Goal: Find specific page/section: Find specific page/section

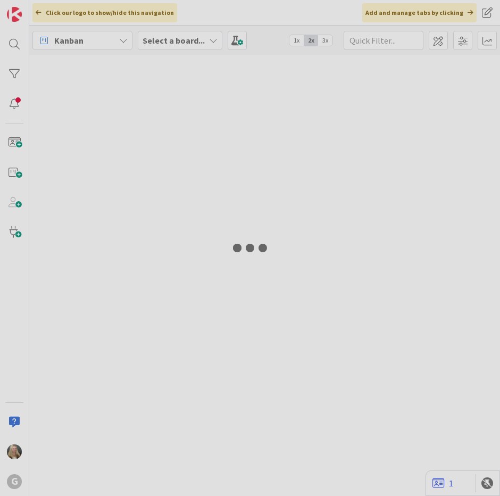
type input "Green"
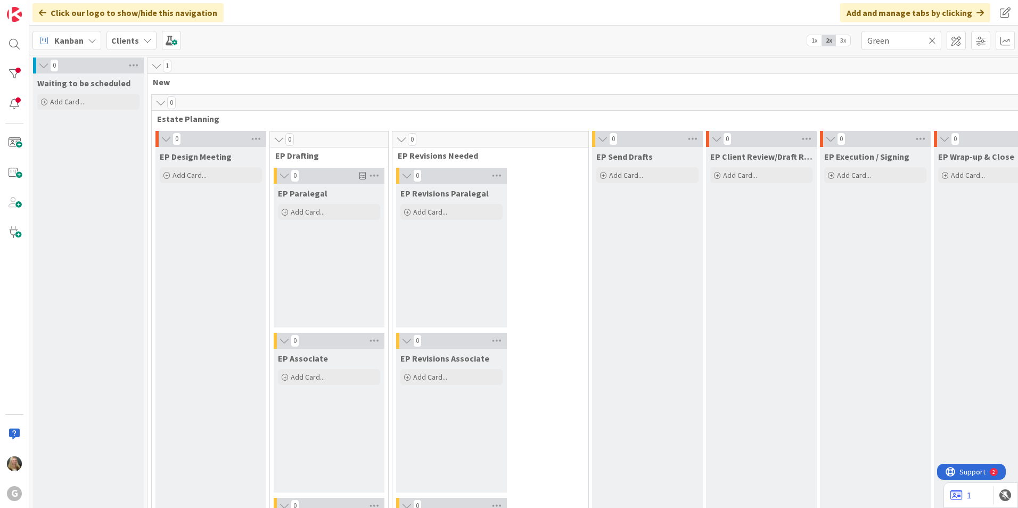
click at [143, 46] on div "Clients" at bounding box center [131, 40] width 50 height 19
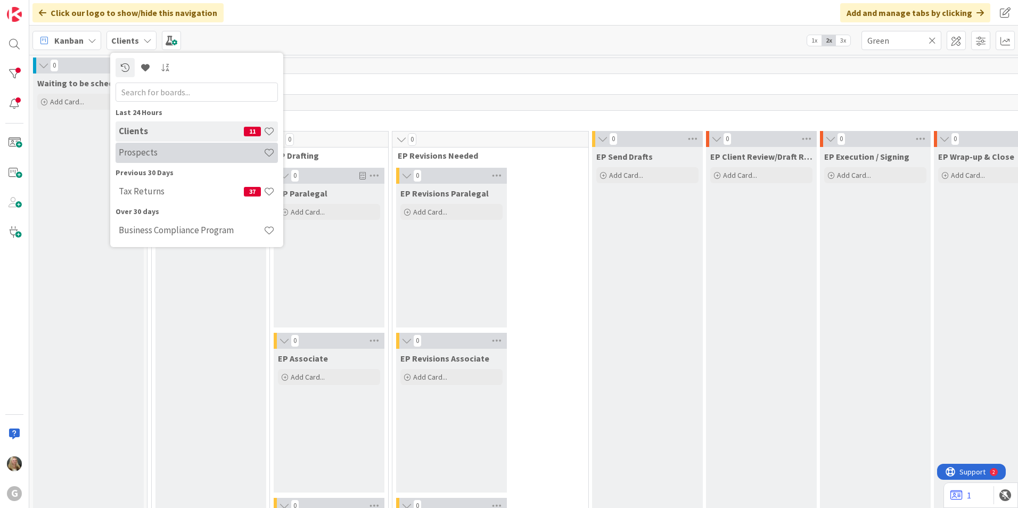
click at [148, 147] on h4 "Prospects" at bounding box center [191, 152] width 145 height 11
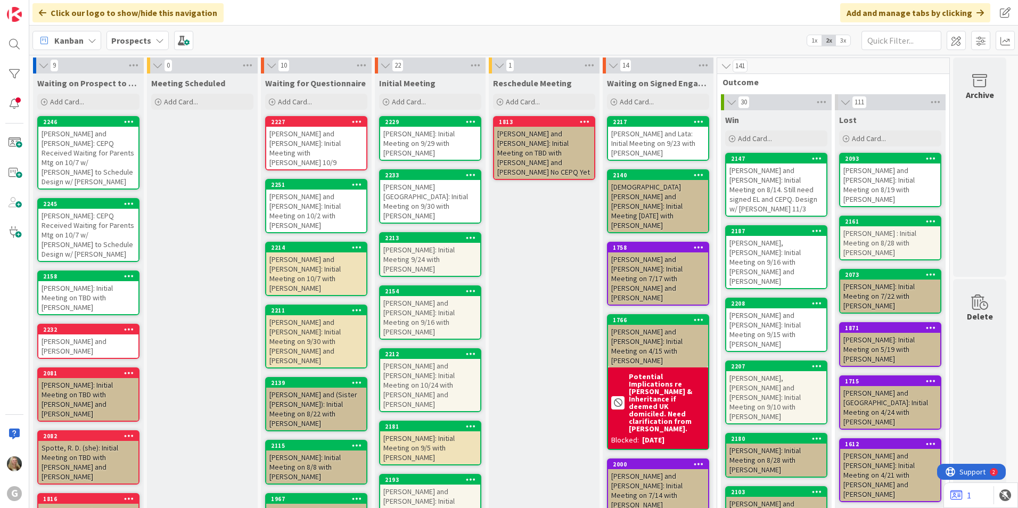
click at [308, 148] on div "[PERSON_NAME] and [PERSON_NAME]: Initial Meeting with [PERSON_NAME] 10/9" at bounding box center [316, 148] width 100 height 43
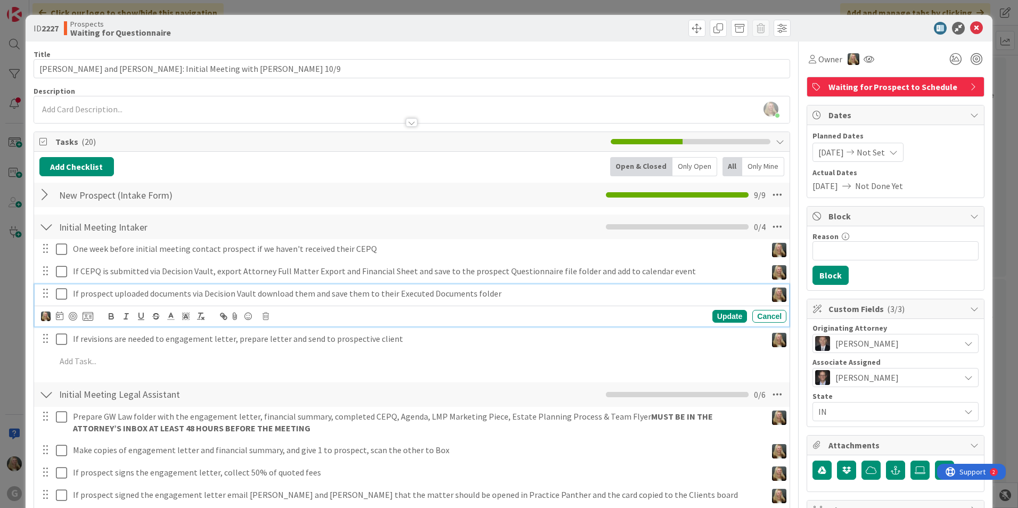
click at [63, 298] on icon at bounding box center [61, 293] width 11 height 13
